Goal: Information Seeking & Learning: Learn about a topic

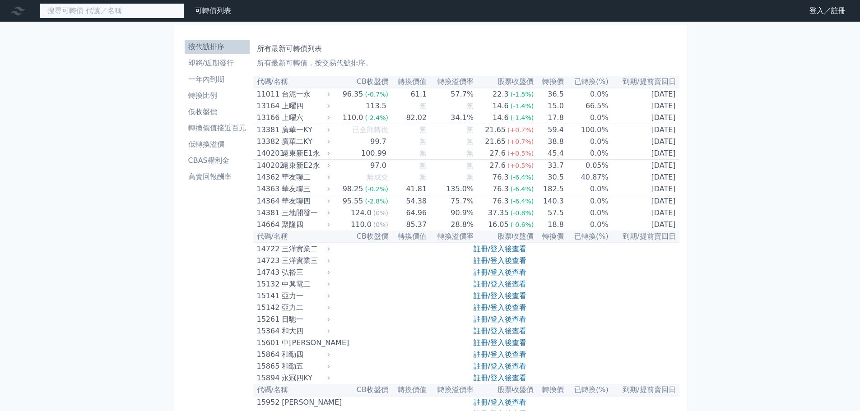
click at [83, 8] on input at bounding box center [112, 10] width 144 height 15
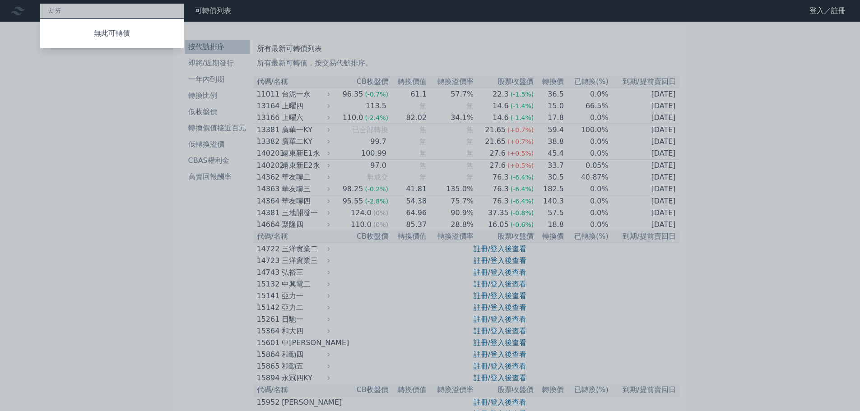
type input "ㄊ"
type input "台特化"
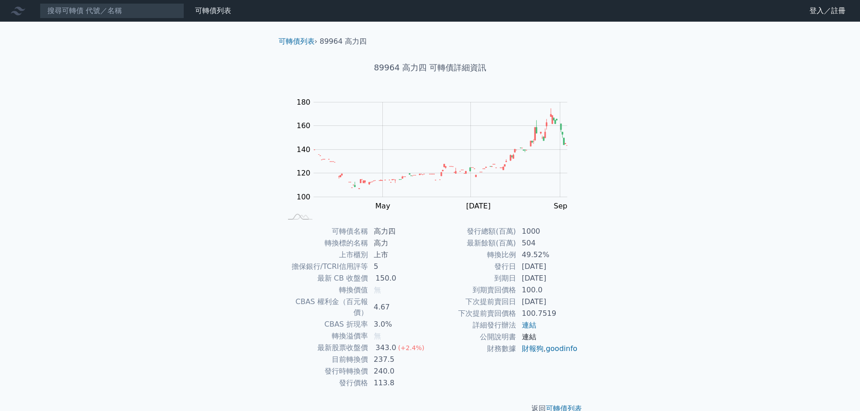
click at [529, 337] on link "連結" at bounding box center [529, 337] width 14 height 9
click at [535, 350] on link "財報狗" at bounding box center [533, 348] width 22 height 9
click at [527, 338] on link "連結" at bounding box center [529, 337] width 14 height 9
click at [525, 338] on link "連結" at bounding box center [529, 337] width 14 height 9
